Goal: Find contact information: Find contact information

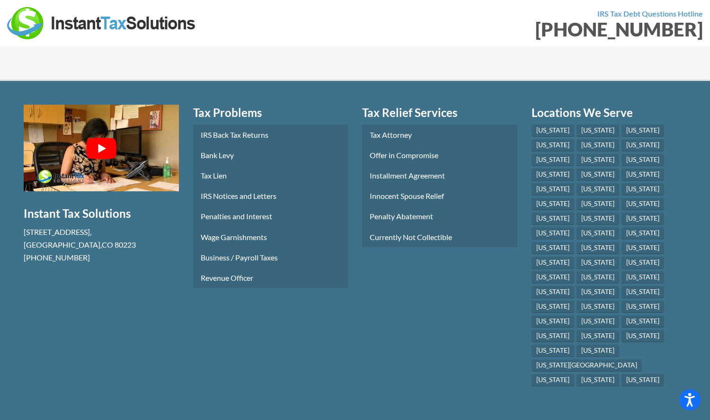
scroll to position [3424, 0]
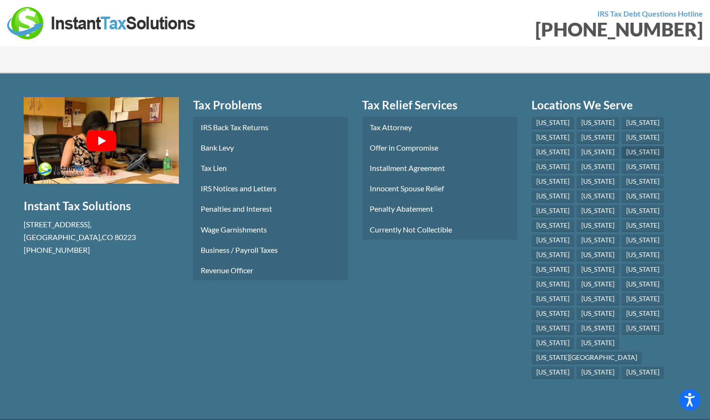
click at [622, 158] on link "[US_STATE]" at bounding box center [643, 152] width 43 height 12
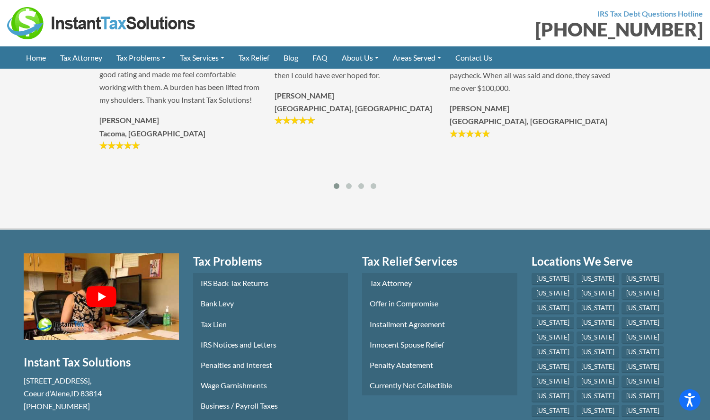
scroll to position [1414, 0]
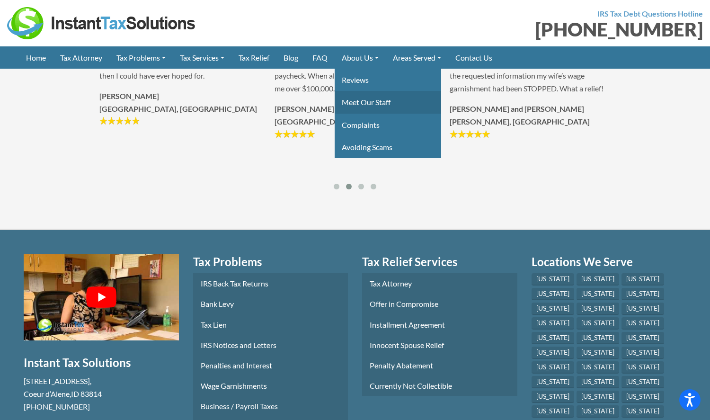
click at [377, 106] on link "Meet Our Staff" at bounding box center [388, 102] width 107 height 22
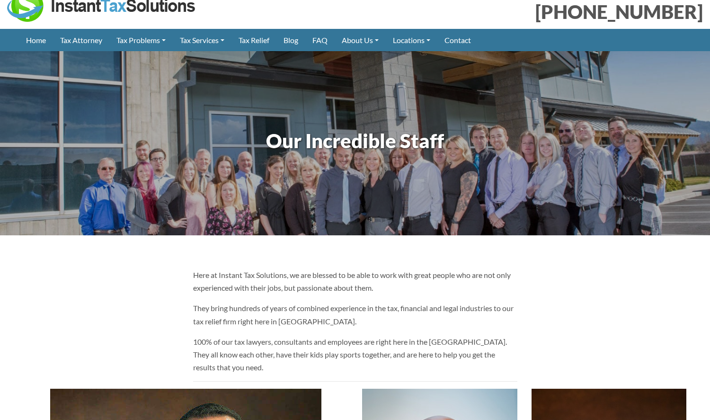
scroll to position [19, 0]
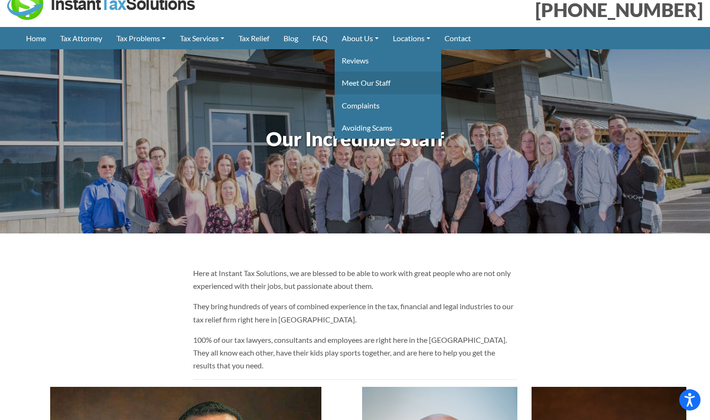
click at [386, 80] on link "Meet Our Staff" at bounding box center [388, 82] width 107 height 22
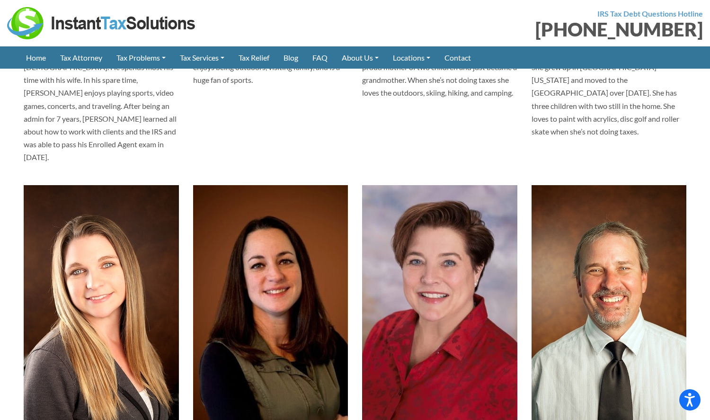
scroll to position [2348, 0]
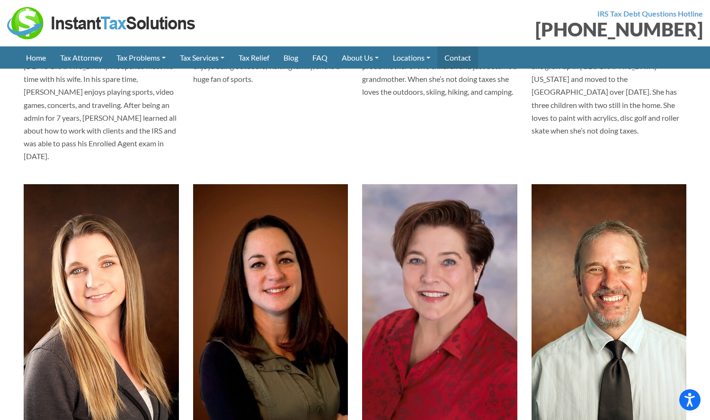
click at [478, 68] on link "Contact" at bounding box center [457, 57] width 41 height 22
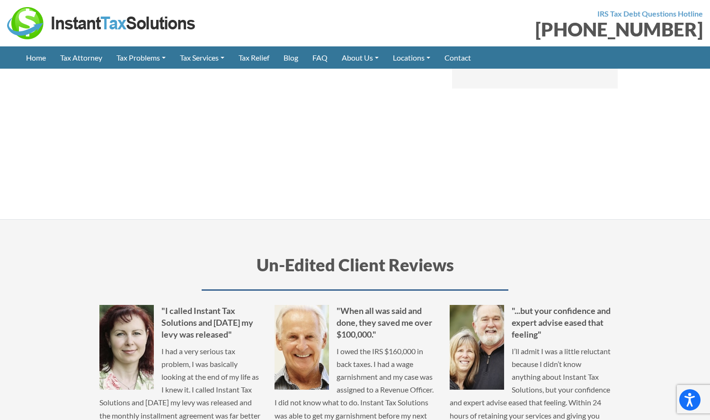
scroll to position [1023, 0]
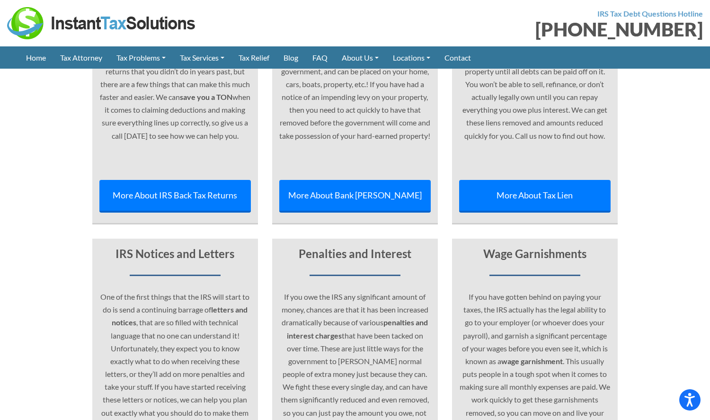
scroll to position [2655, 0]
